Goal: Submit feedback/report problem

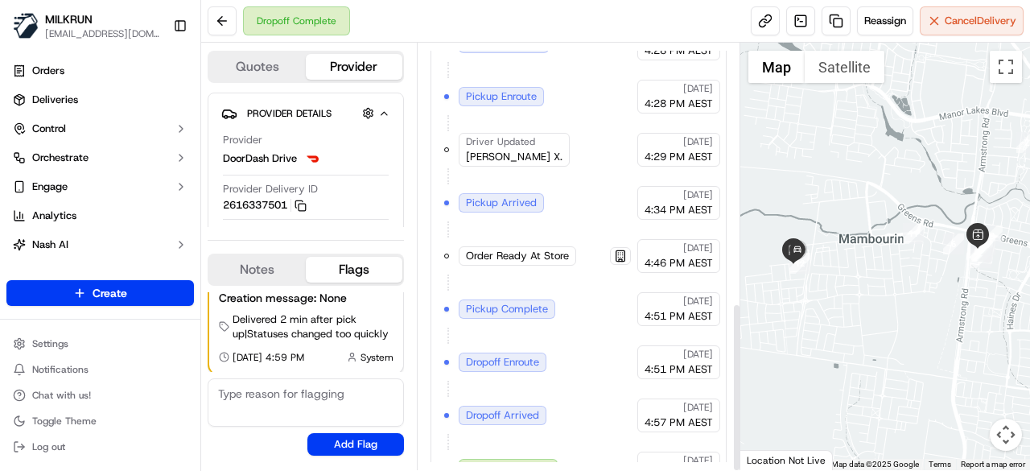
scroll to position [654, 0]
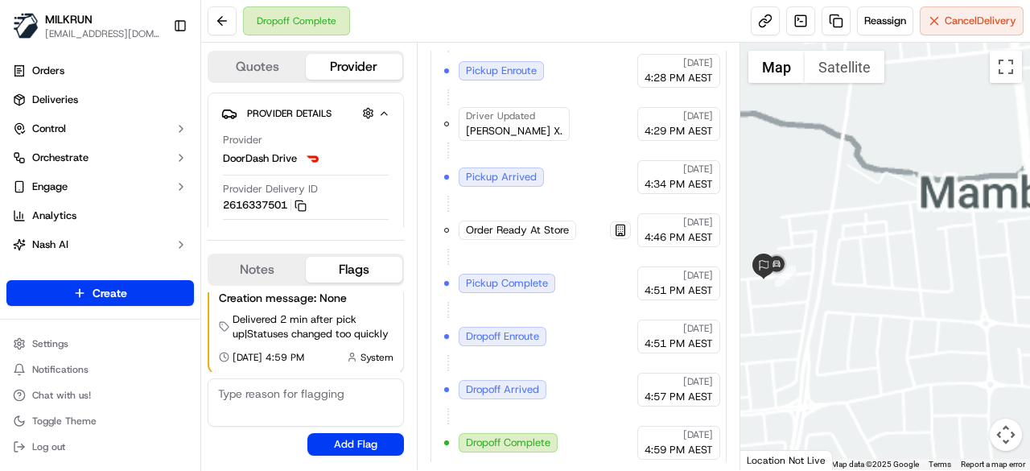
drag, startPoint x: 798, startPoint y: 278, endPoint x: 1026, endPoint y: 265, distance: 228.0
click at [1026, 265] on div at bounding box center [885, 256] width 290 height 427
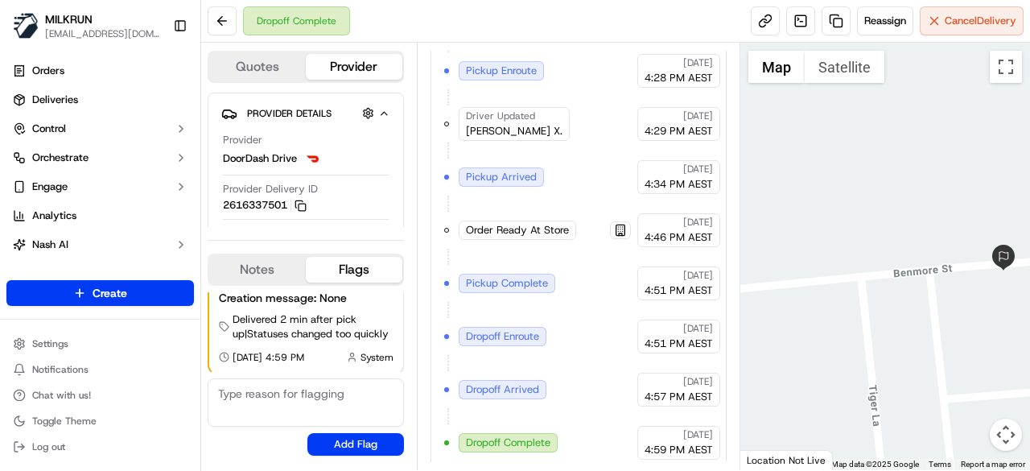
drag, startPoint x: 999, startPoint y: 282, endPoint x: 841, endPoint y: 321, distance: 162.3
click at [841, 321] on div at bounding box center [885, 256] width 290 height 427
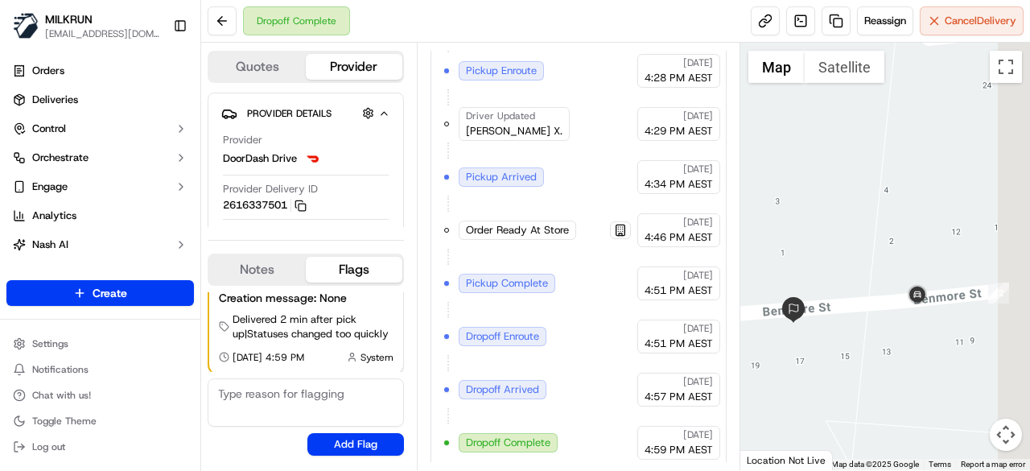
drag, startPoint x: 975, startPoint y: 323, endPoint x: 897, endPoint y: 363, distance: 87.4
click at [897, 363] on div at bounding box center [885, 256] width 290 height 427
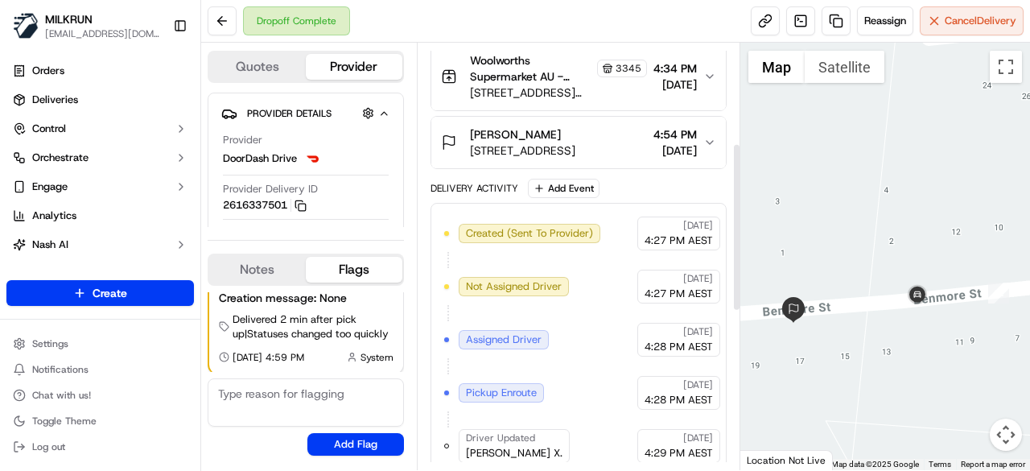
scroll to position [171, 0]
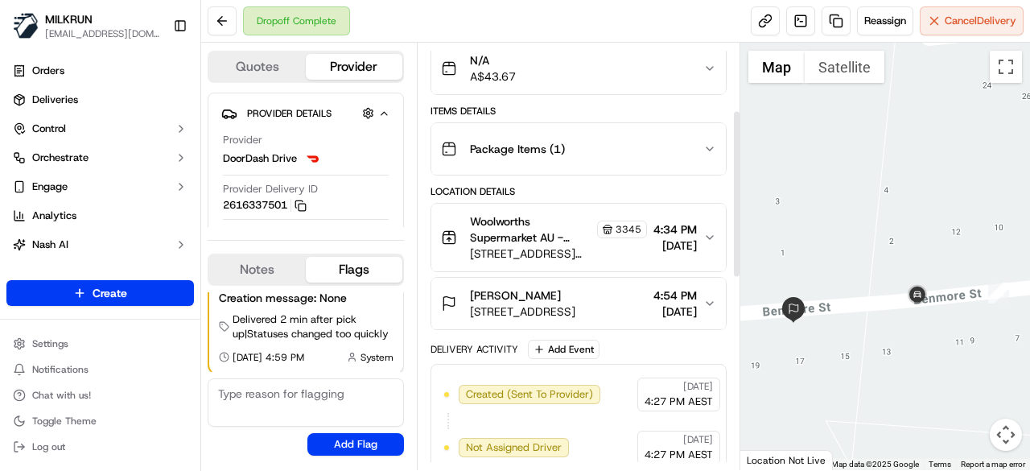
click at [712, 225] on button "Woolworths Supermarket AU - Wyndham Vale Store Manager 3345 205 Greens Rd, Wynd…" at bounding box center [578, 237] width 294 height 68
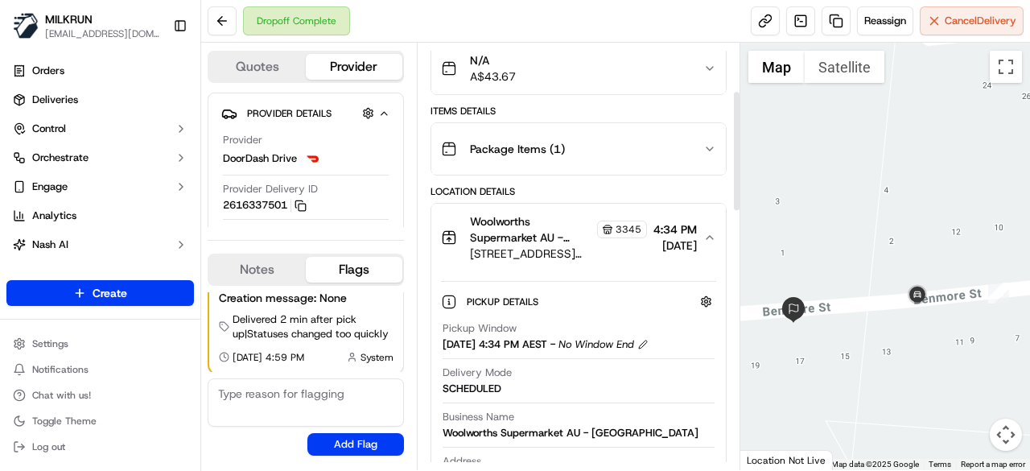
click at [701, 237] on div "Woolworths Supermarket AU - Wyndham Vale Store Manager 3345 205 Greens Rd, Wynd…" at bounding box center [572, 237] width 262 height 48
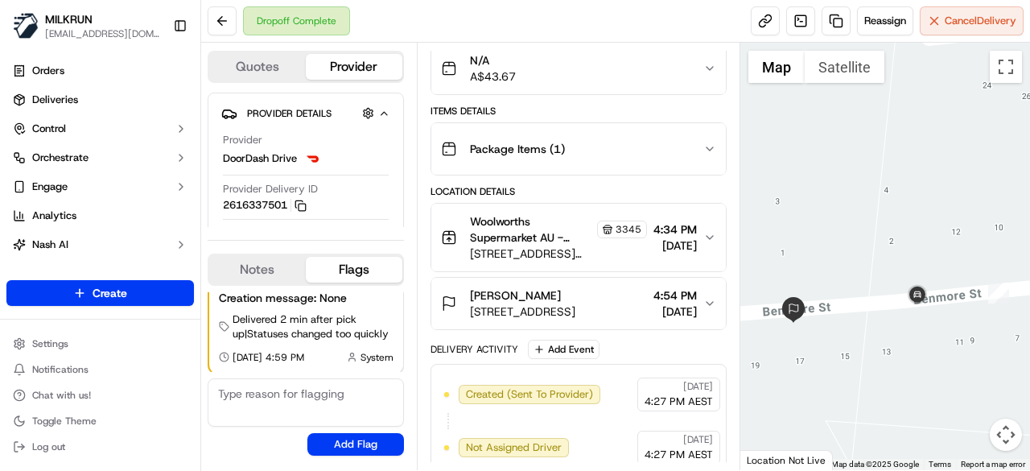
click at [693, 78] on div "N/A A$43.67" at bounding box center [572, 68] width 262 height 32
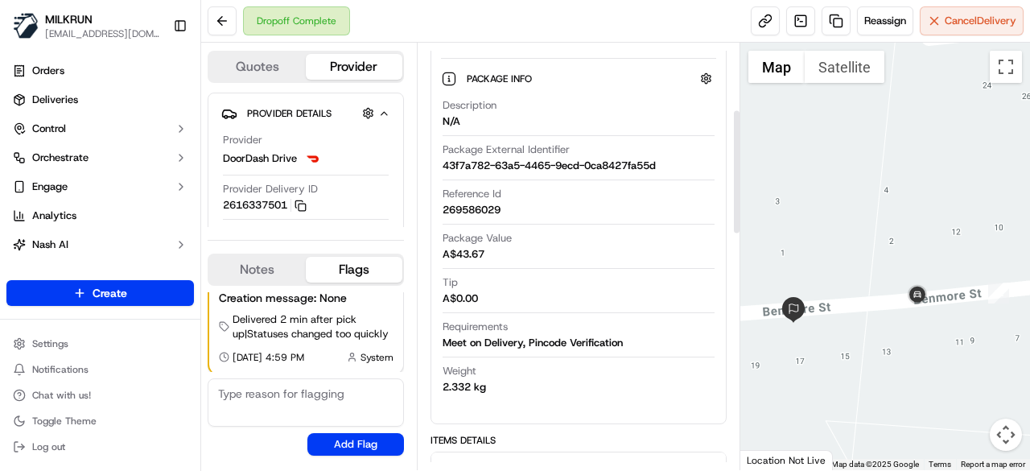
scroll to position [252, 0]
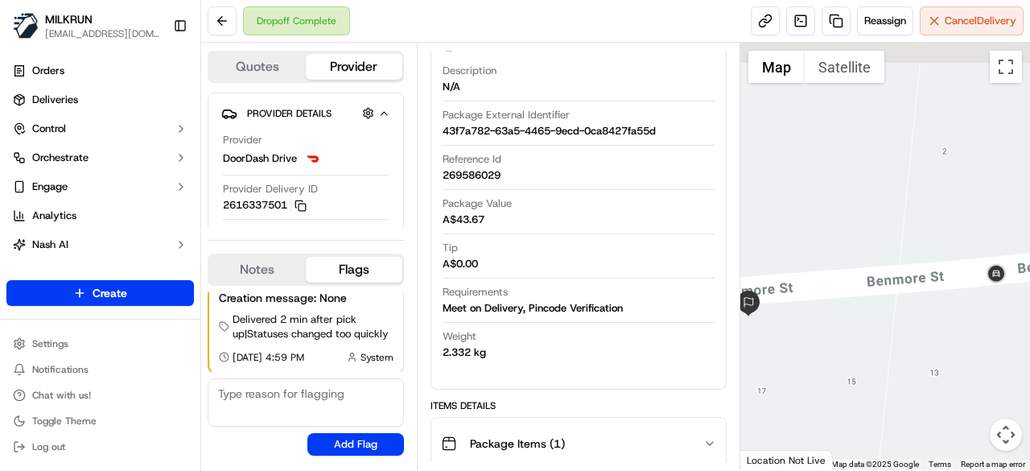
drag, startPoint x: 952, startPoint y: 302, endPoint x: 871, endPoint y: 348, distance: 93.7
click at [871, 348] on div at bounding box center [885, 256] width 290 height 427
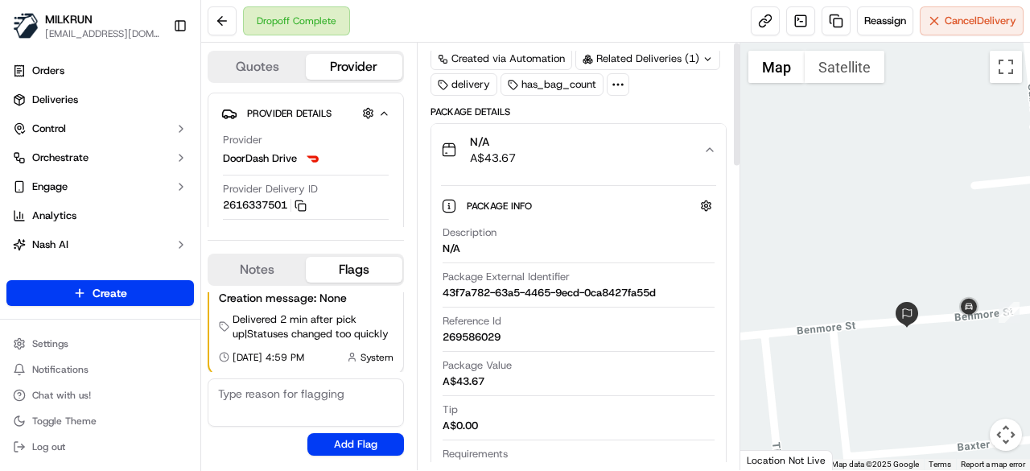
scroll to position [0, 0]
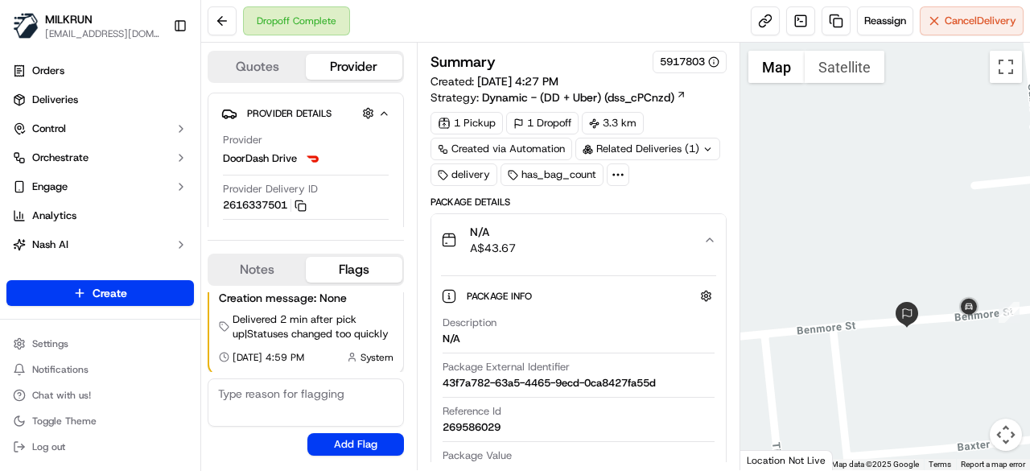
click at [697, 236] on div "N/A A$43.67" at bounding box center [572, 240] width 262 height 32
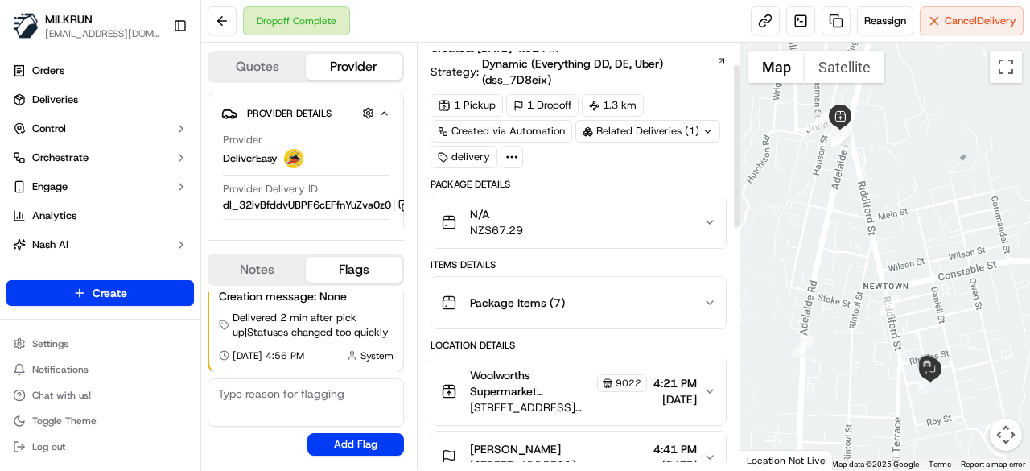
scroll to position [27, 0]
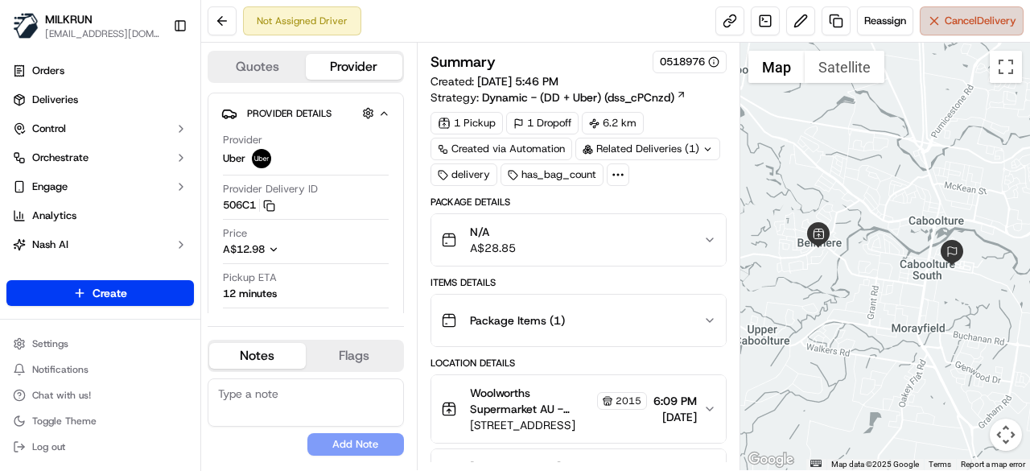
click at [990, 31] on button "Cancel Delivery" at bounding box center [971, 20] width 104 height 29
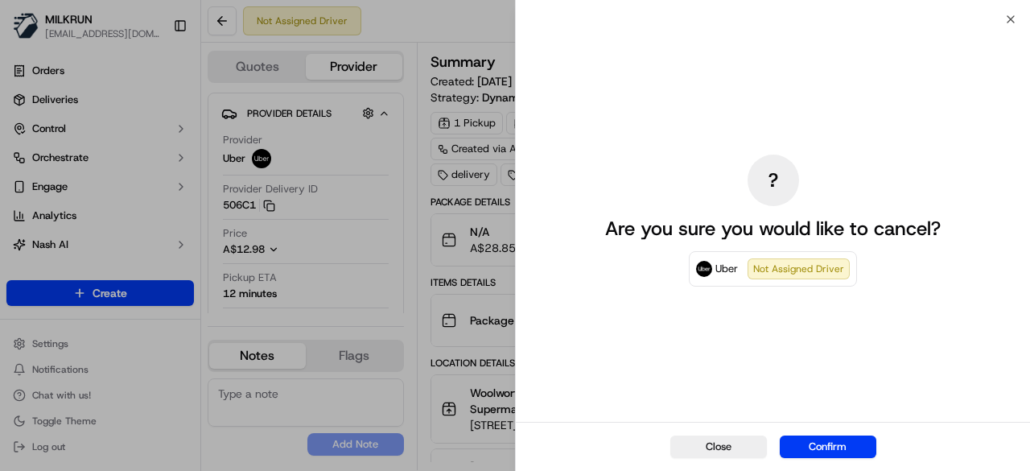
click at [990, 28] on div at bounding box center [515, 235] width 1030 height 471
click at [824, 439] on button "Confirm" at bounding box center [827, 446] width 97 height 23
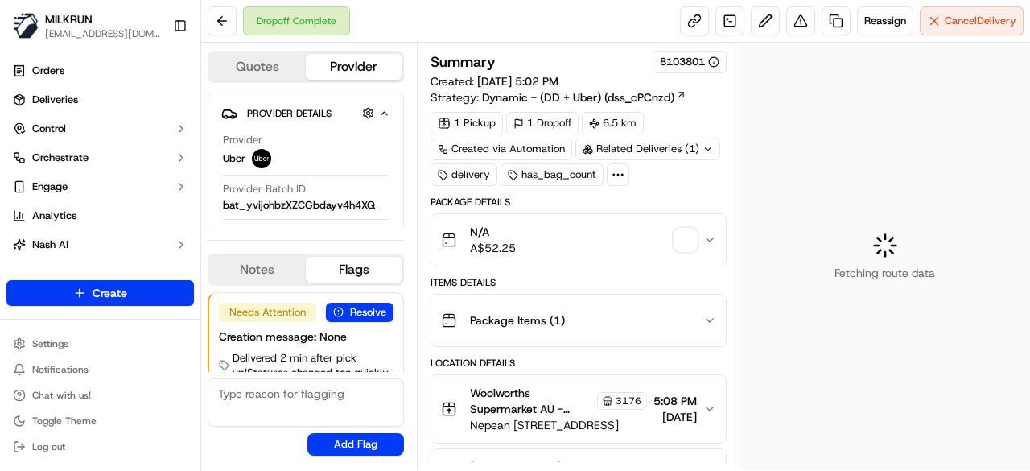
scroll to position [40, 0]
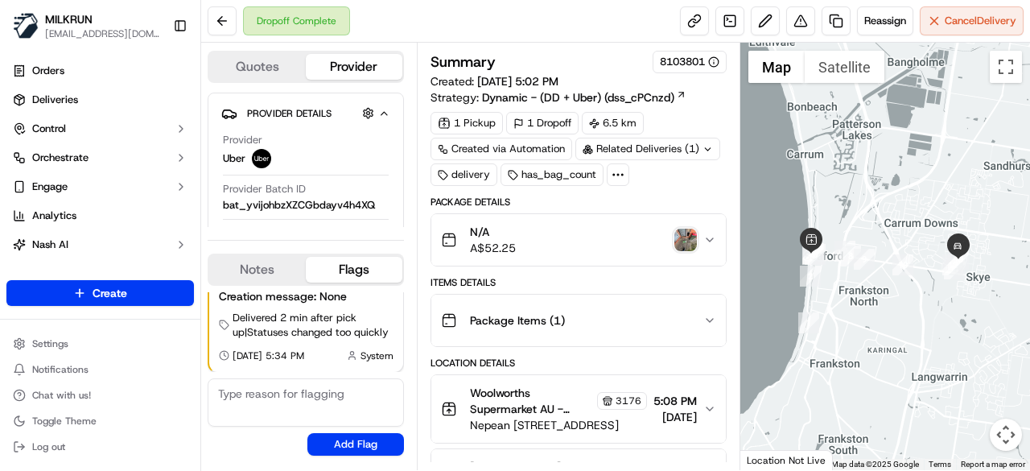
click at [691, 232] on img "button" at bounding box center [685, 239] width 23 height 23
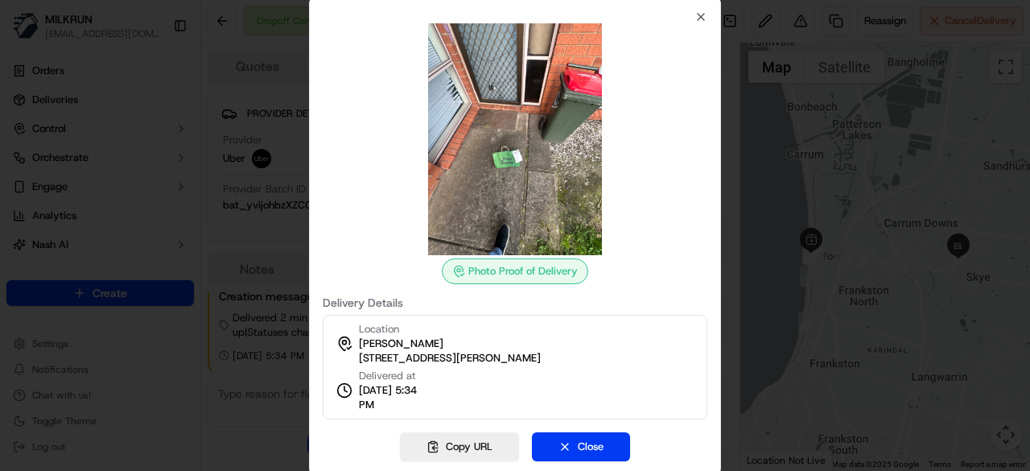
click at [693, 15] on div "Photo Proof of Delivery Delivery Details Location Andrew heenan Unit 1/93 Allie…" at bounding box center [515, 214] width 384 height 409
click at [699, 15] on icon "button" at bounding box center [700, 17] width 6 height 6
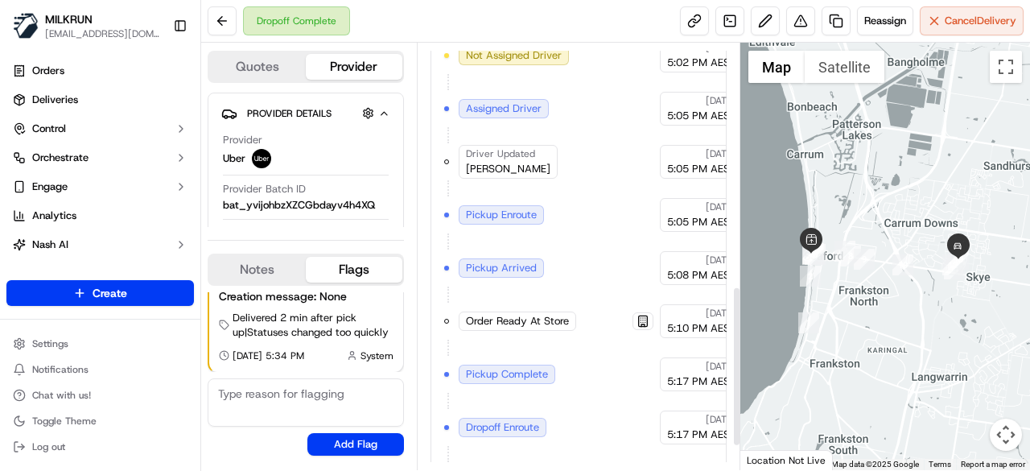
scroll to position [706, 0]
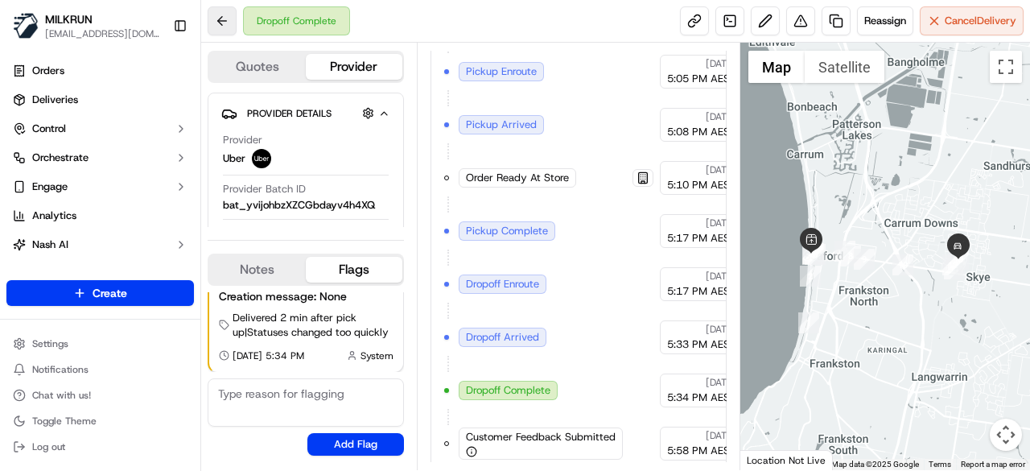
click at [226, 18] on button at bounding box center [222, 20] width 29 height 29
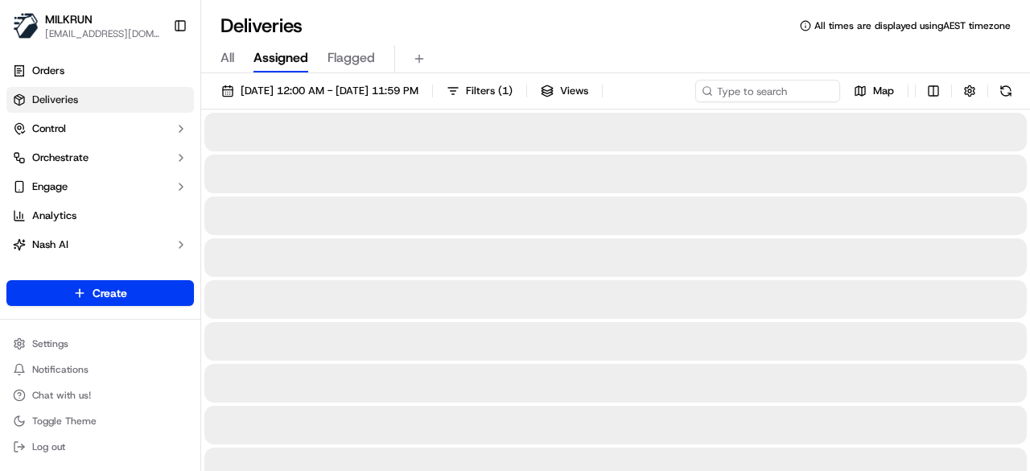
click at [785, 95] on input at bounding box center [743, 91] width 193 height 23
paste input "[PERSON_NAME]"
type input "[PERSON_NAME]"
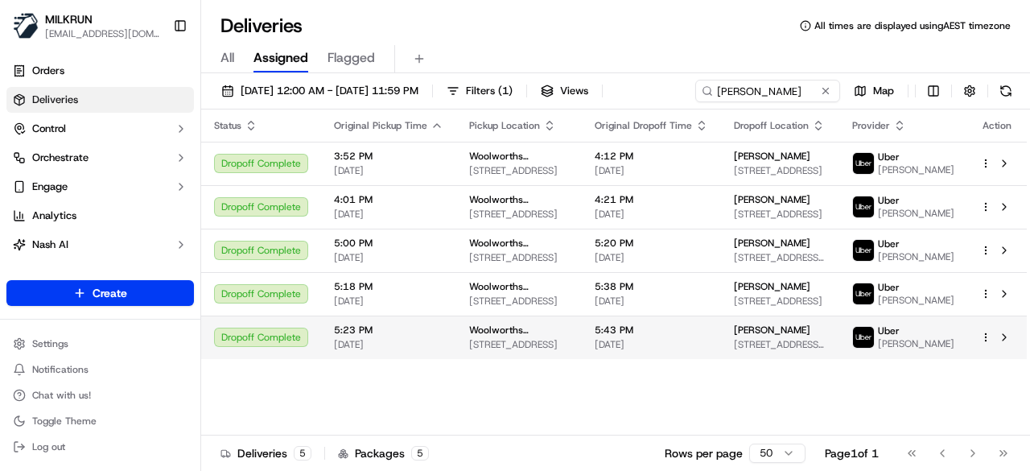
click at [687, 351] on span "[DATE]" at bounding box center [650, 344] width 113 height 13
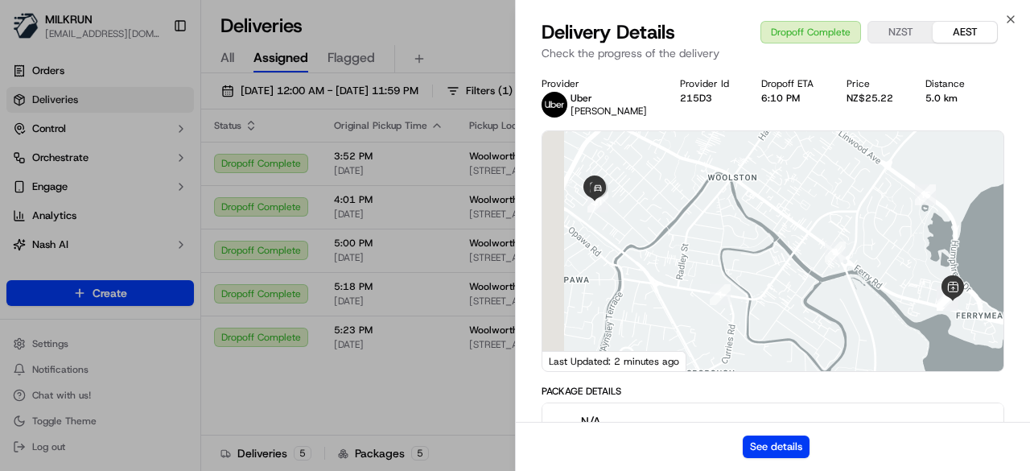
scroll to position [161, 0]
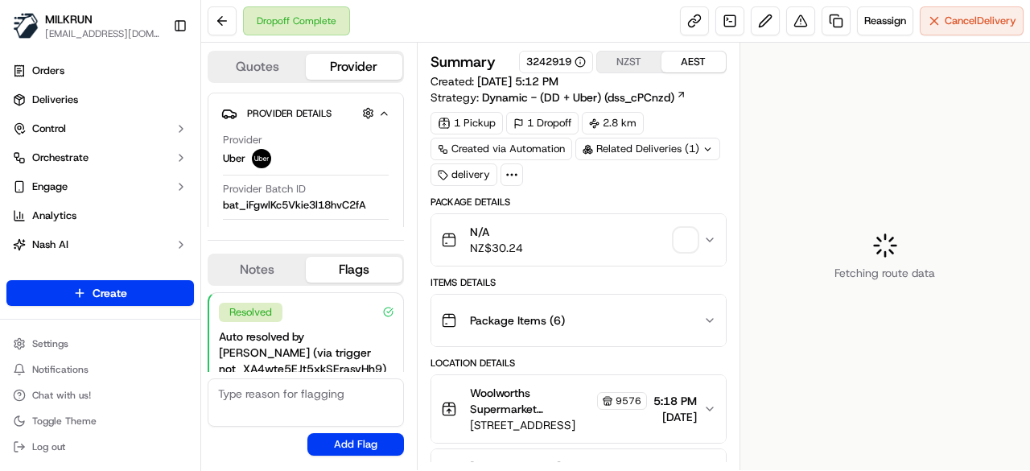
scroll to position [256, 0]
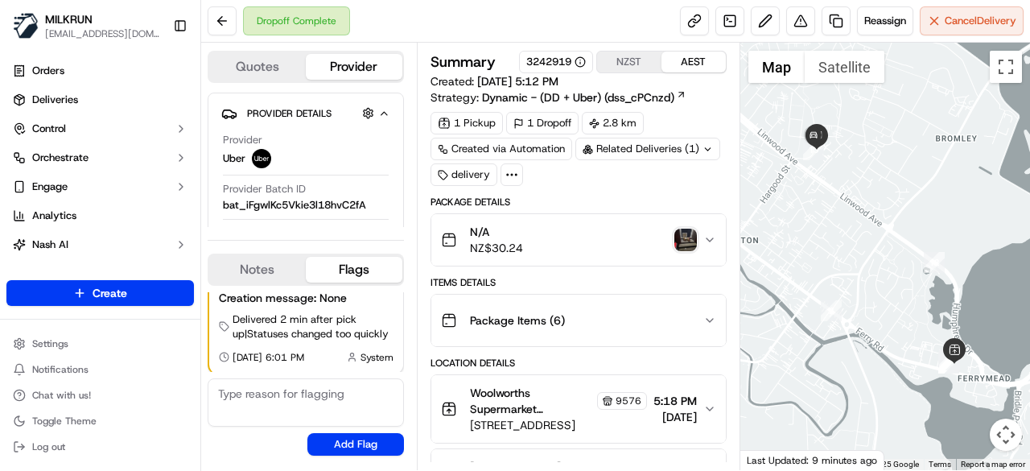
click at [696, 239] on img "button" at bounding box center [685, 239] width 23 height 23
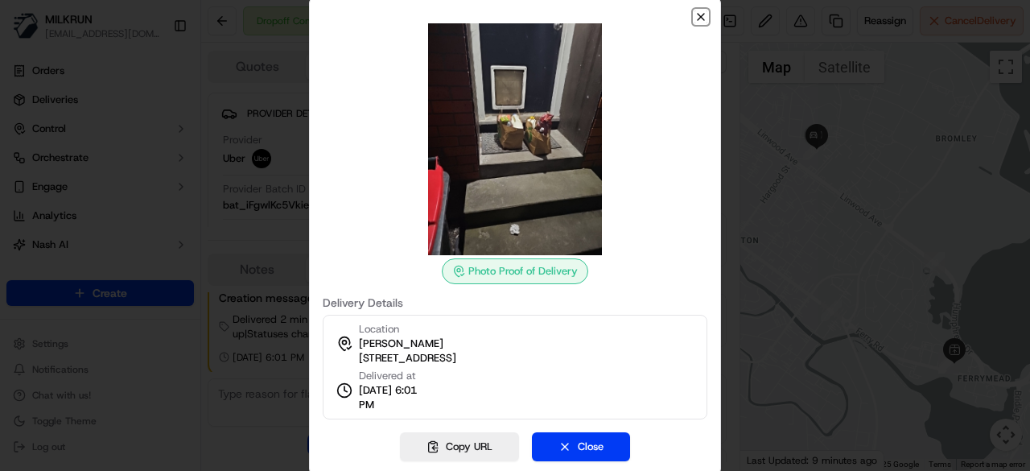
click at [699, 22] on icon "button" at bounding box center [700, 16] width 13 height 13
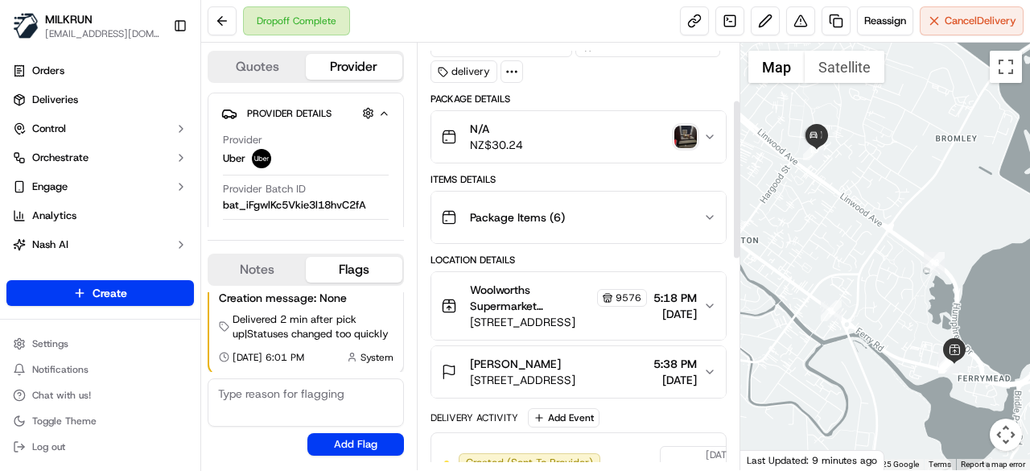
scroll to position [161, 0]
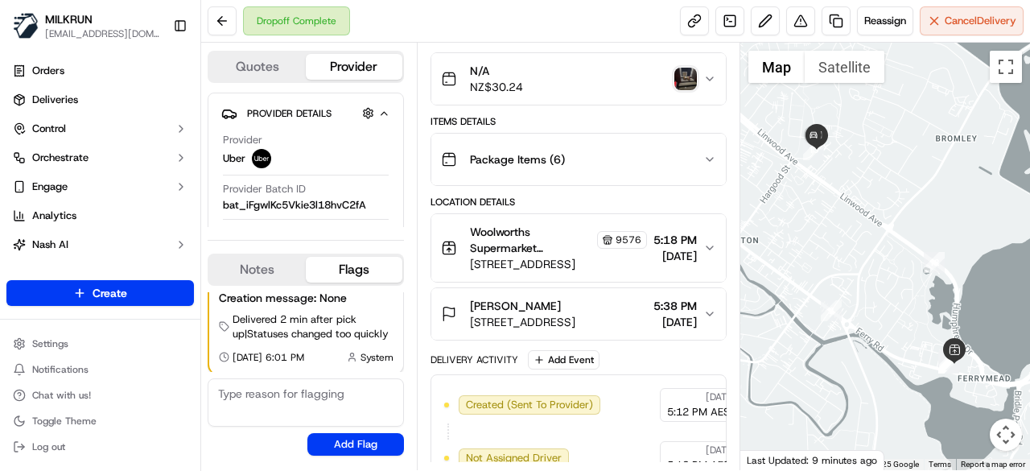
drag, startPoint x: 563, startPoint y: 303, endPoint x: 470, endPoint y: 301, distance: 93.3
click at [470, 301] on div "[PERSON_NAME]" at bounding box center [522, 306] width 105 height 16
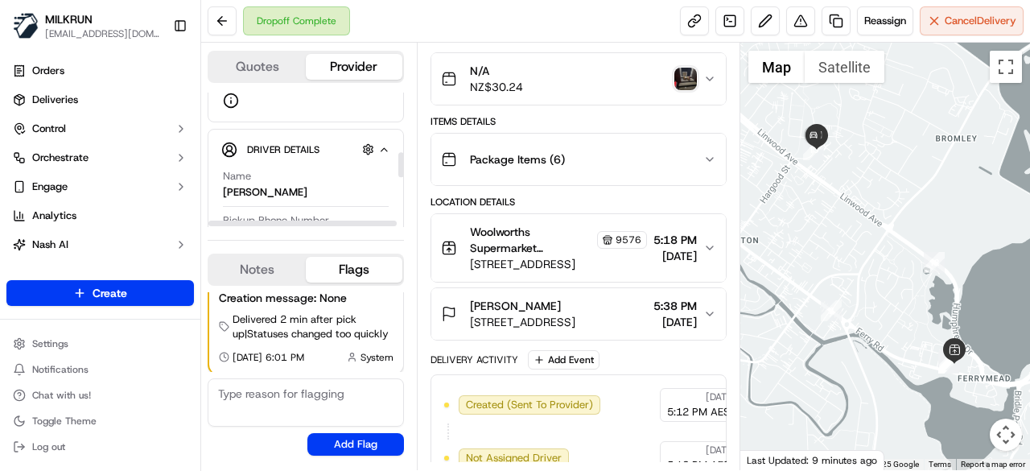
scroll to position [322, 0]
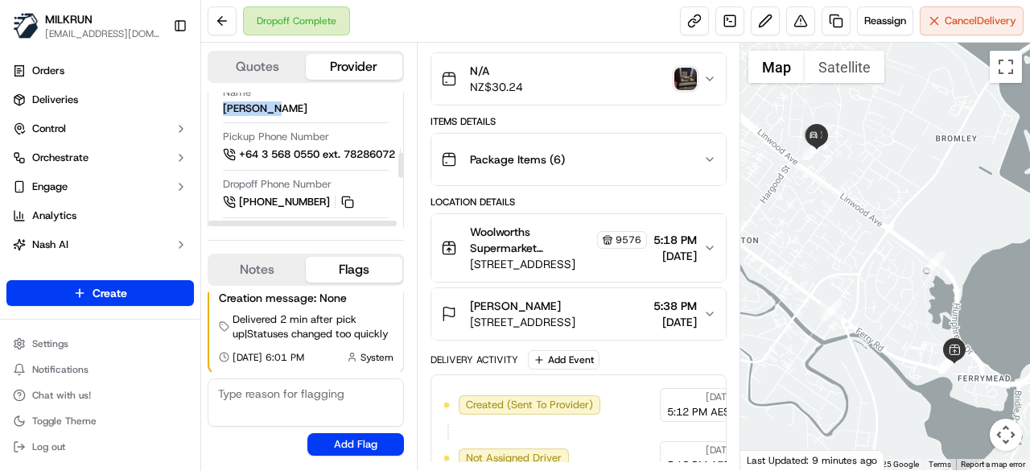
drag, startPoint x: 261, startPoint y: 107, endPoint x: 222, endPoint y: 107, distance: 38.6
click at [222, 107] on div "Name [PERSON_NAME] Pickup Phone Number +64 3 568 0550 ext. 78286072 Dropoff Pho…" at bounding box center [305, 281] width 169 height 404
copy div "[PERSON_NAME]"
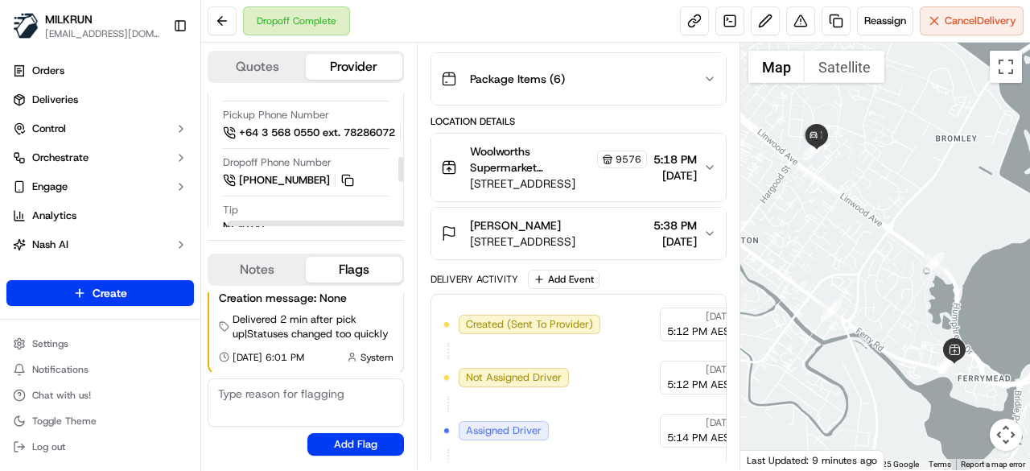
scroll to position [343, 23]
drag, startPoint x: 316, startPoint y: 221, endPoint x: 419, endPoint y: 224, distance: 103.0
click at [416, 224] on div at bounding box center [322, 223] width 188 height 6
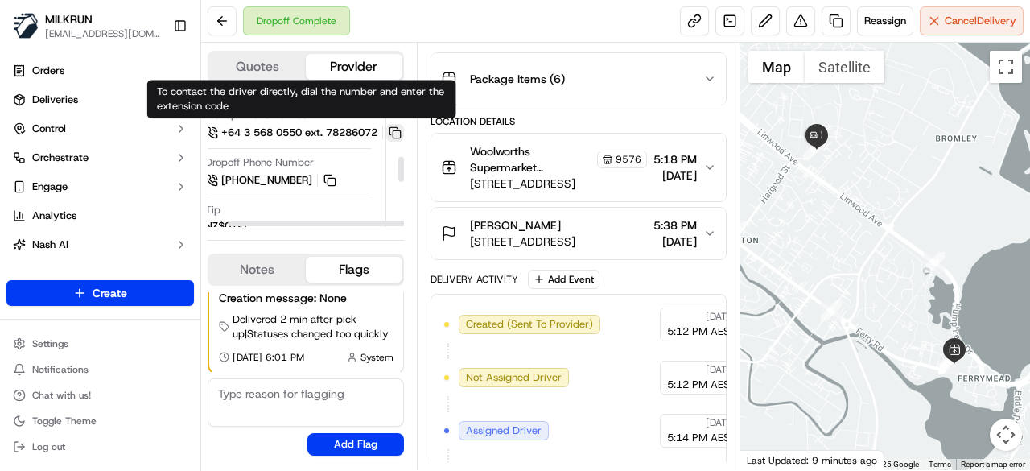
click at [389, 125] on button at bounding box center [395, 133] width 18 height 18
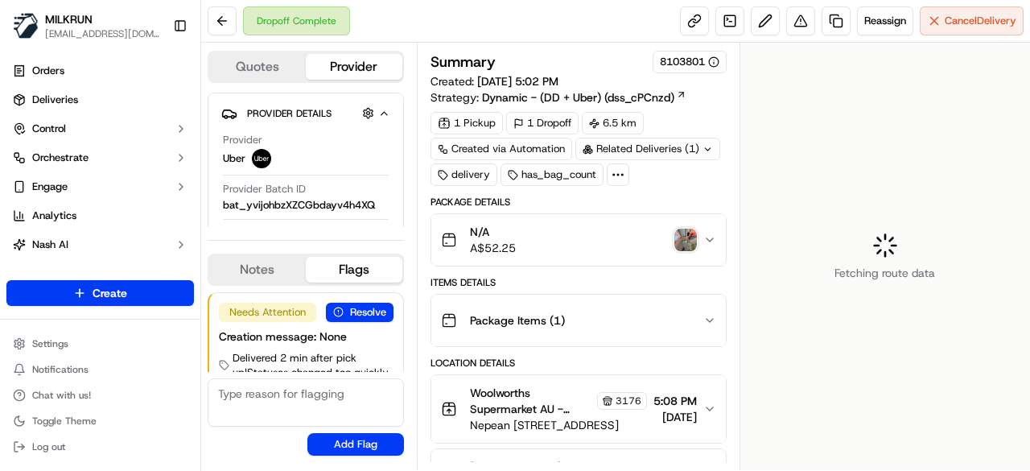
scroll to position [40, 0]
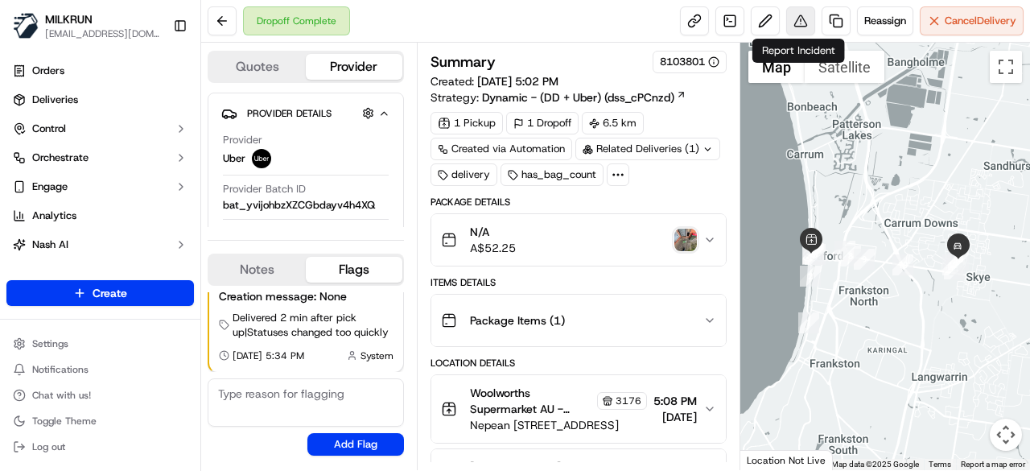
click at [804, 27] on button at bounding box center [800, 20] width 29 height 29
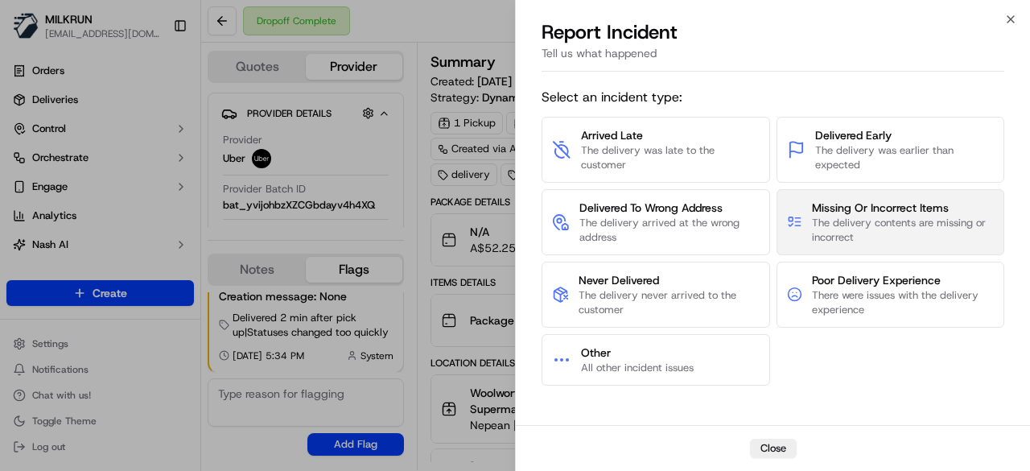
click at [883, 211] on span "Missing Or Incorrect Items" at bounding box center [903, 207] width 182 height 16
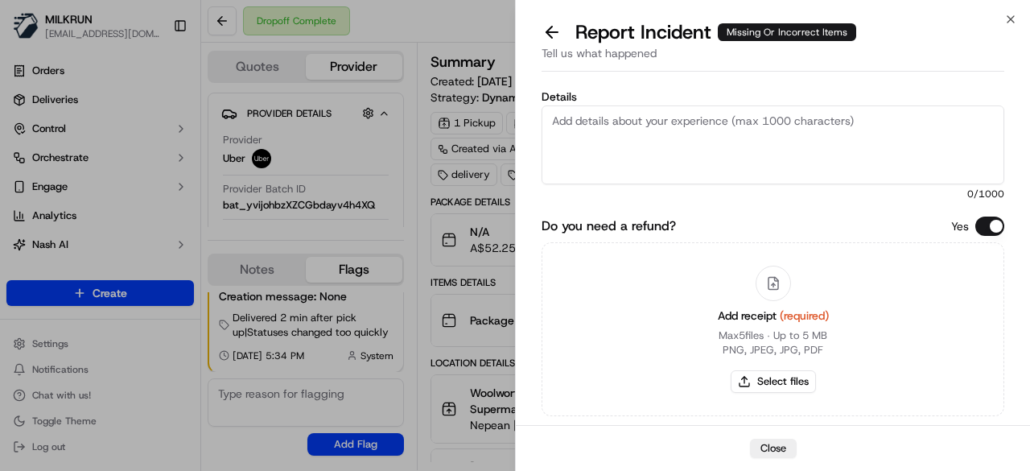
click at [751, 146] on textarea "Details" at bounding box center [772, 144] width 462 height 79
type textarea "Driver delivered the incorrect order."
click at [791, 377] on button "Select files" at bounding box center [772, 381] width 85 height 23
type input "C:\fakepath\JPEG_20250915_175513_3339812776248708955.jpg"
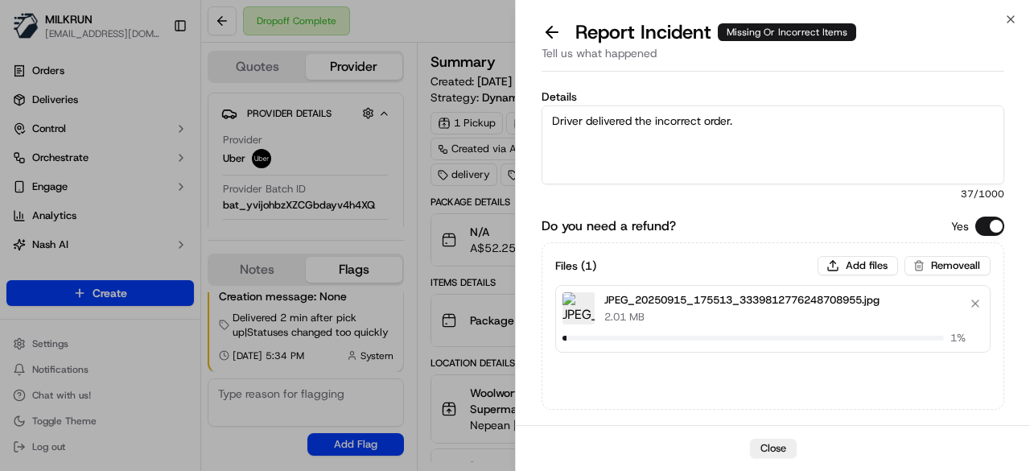
click at [854, 277] on div "Files ( 1 ) Add files Remove all JPEG_20250915_175513_3339812776248708955.jpg 2…" at bounding box center [772, 304] width 435 height 97
click at [855, 265] on button "Add files" at bounding box center [857, 265] width 80 height 19
type input "C:\fakepath\57.png"
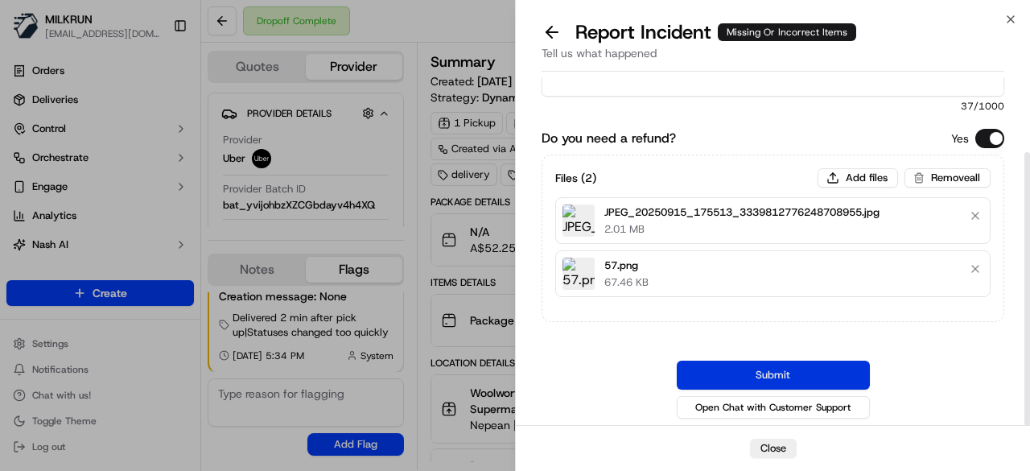
scroll to position [86, 0]
click at [812, 374] on button "Submit" at bounding box center [772, 376] width 193 height 29
